Goal: Task Accomplishment & Management: Manage account settings

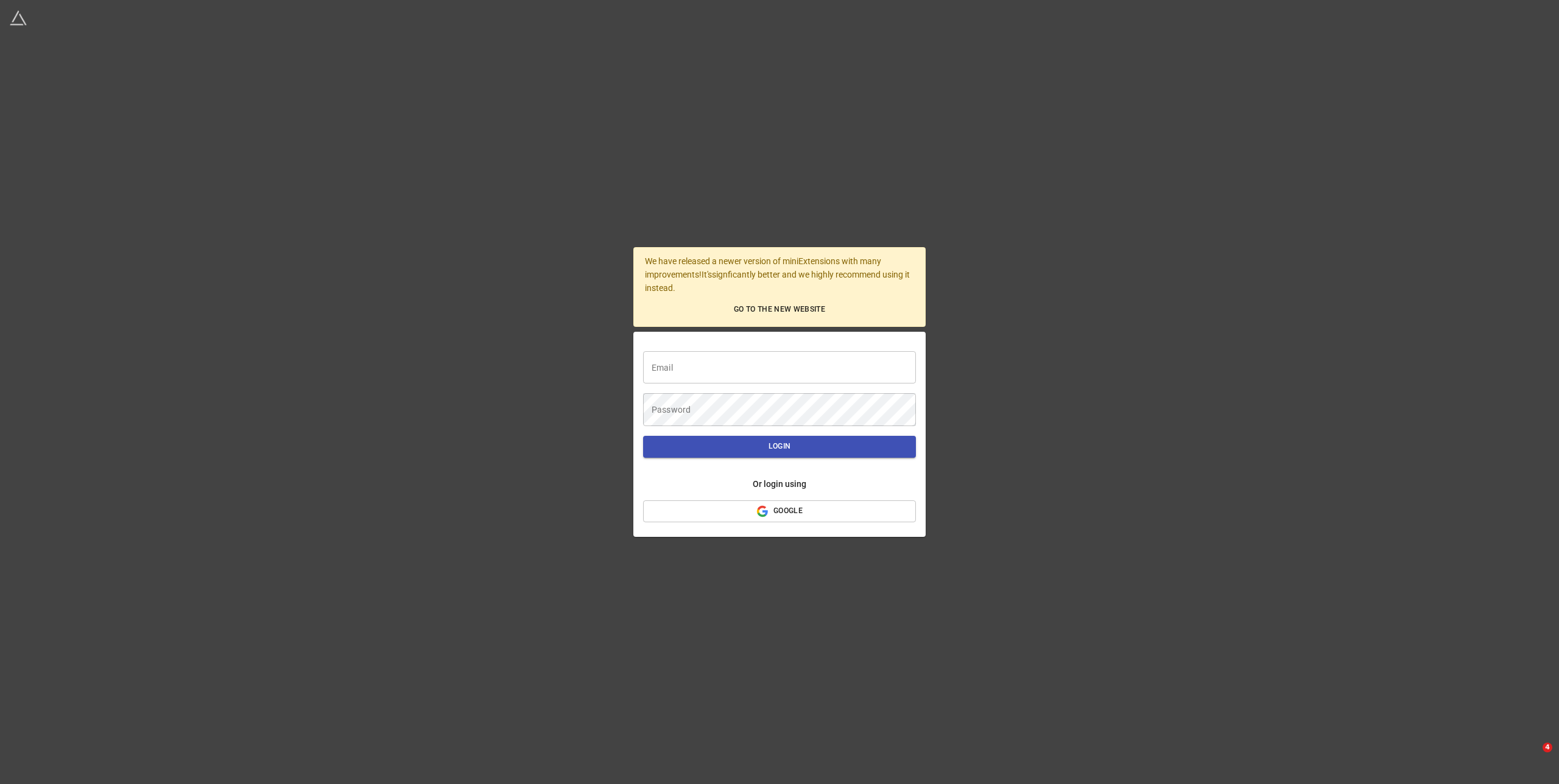
click at [810, 371] on input "text" at bounding box center [780, 368] width 273 height 33
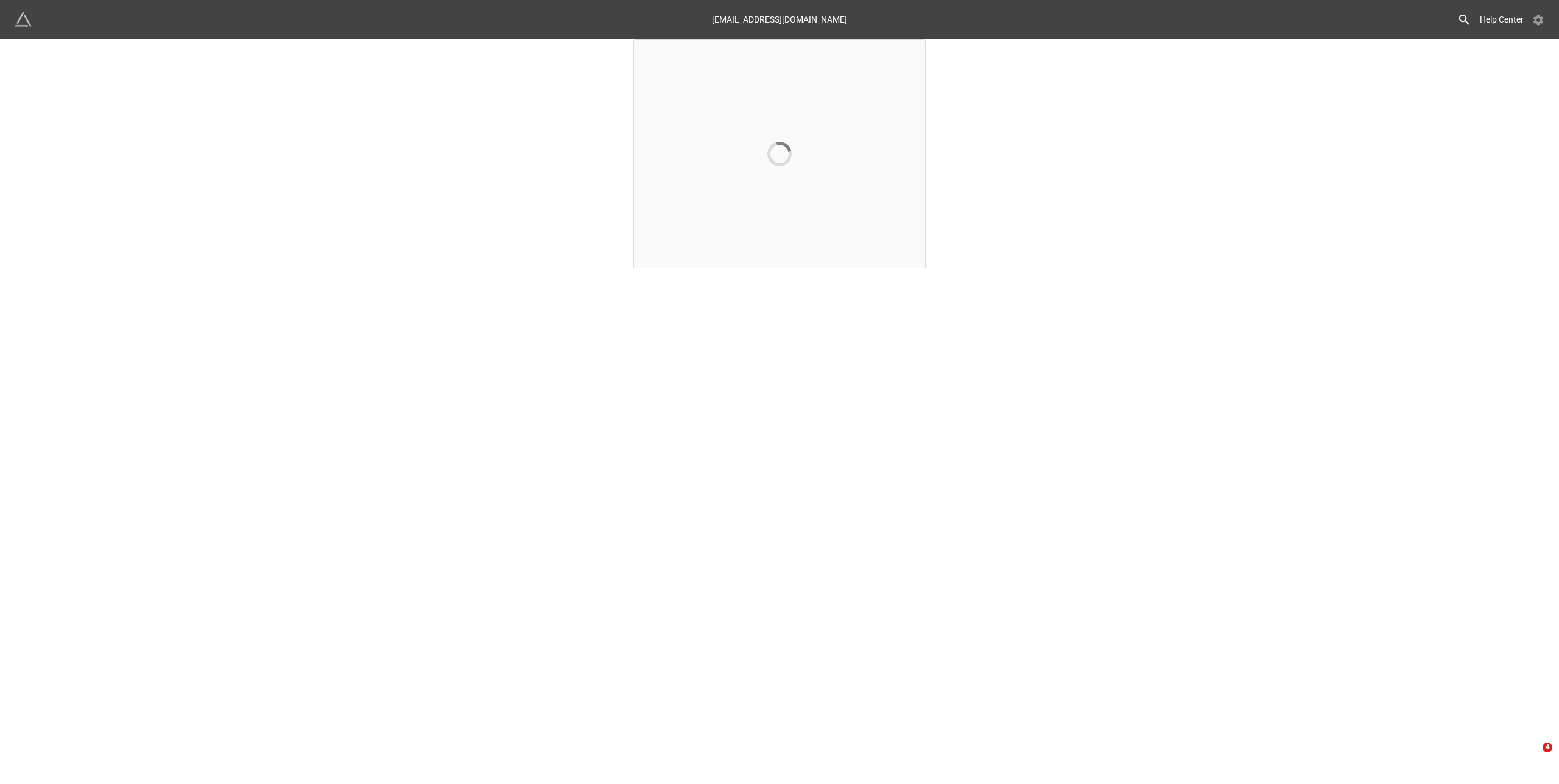
click at [1537, 21] on icon at bounding box center [1538, 20] width 12 height 12
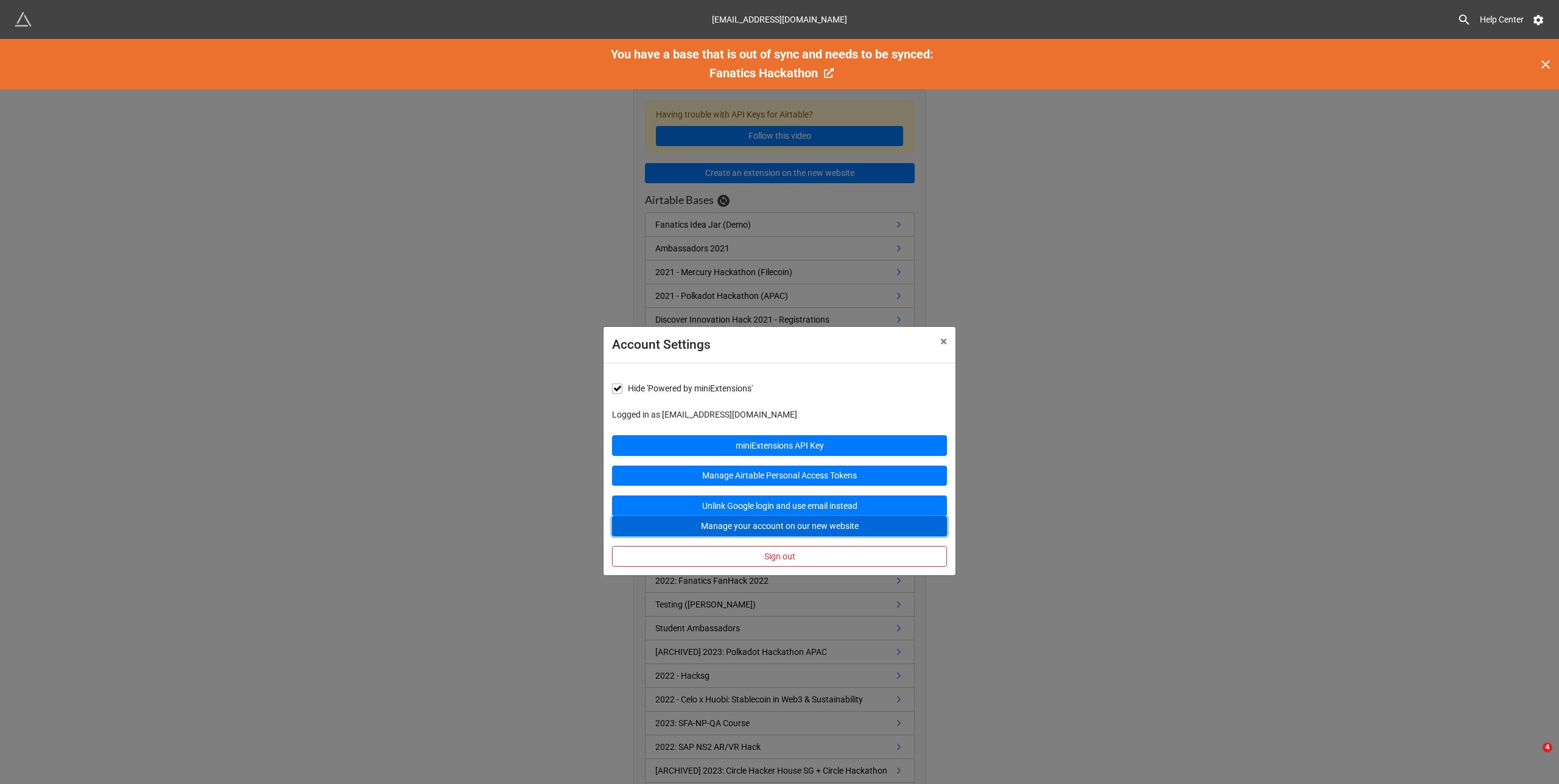
click at [838, 532] on button "Manage your account on our new website" at bounding box center [780, 526] width 335 height 20
